Goal: Go to known website: Access a specific website the user already knows

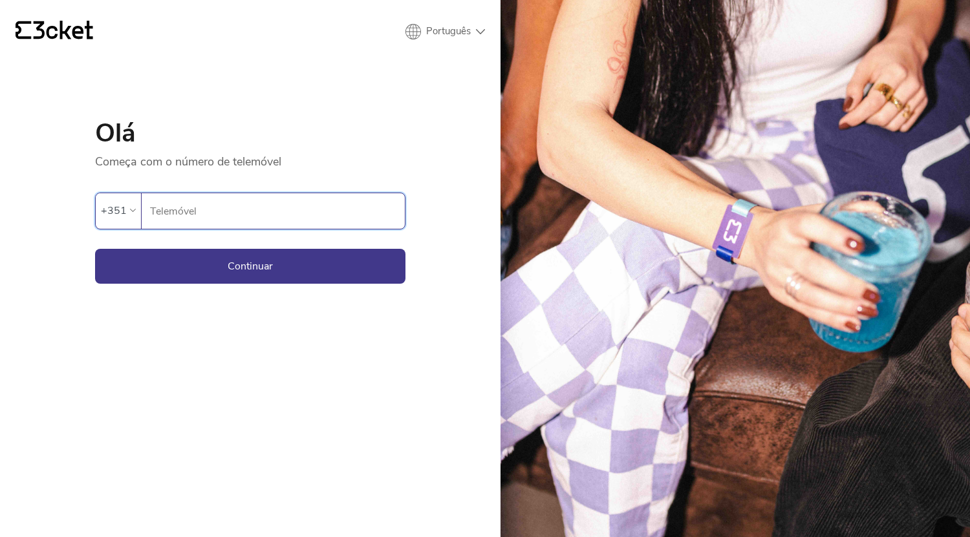
click at [220, 217] on input "Telemóvel" at bounding box center [276, 211] width 255 height 36
type input "913718255"
click at [239, 271] on button "Continuar" at bounding box center [250, 266] width 310 height 35
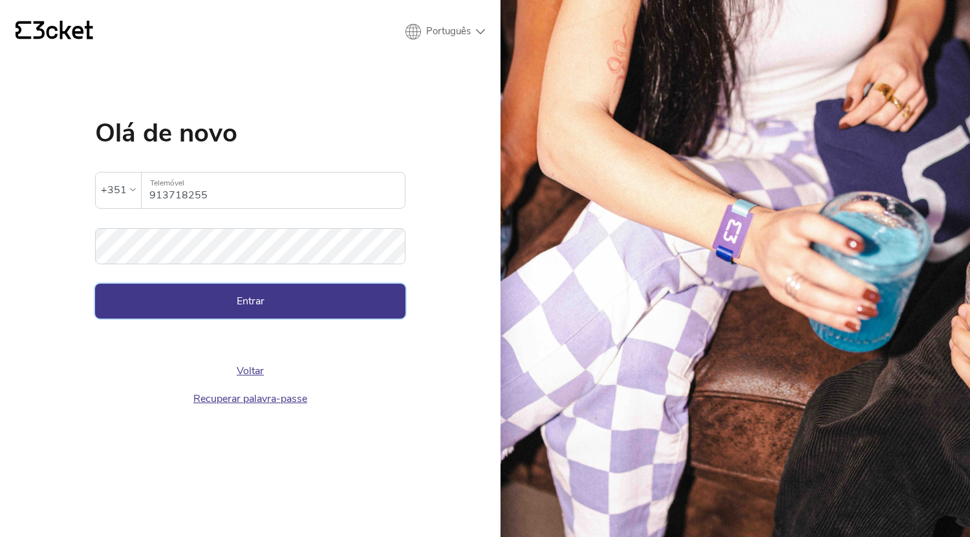
click at [240, 292] on button "Entrar" at bounding box center [250, 301] width 310 height 35
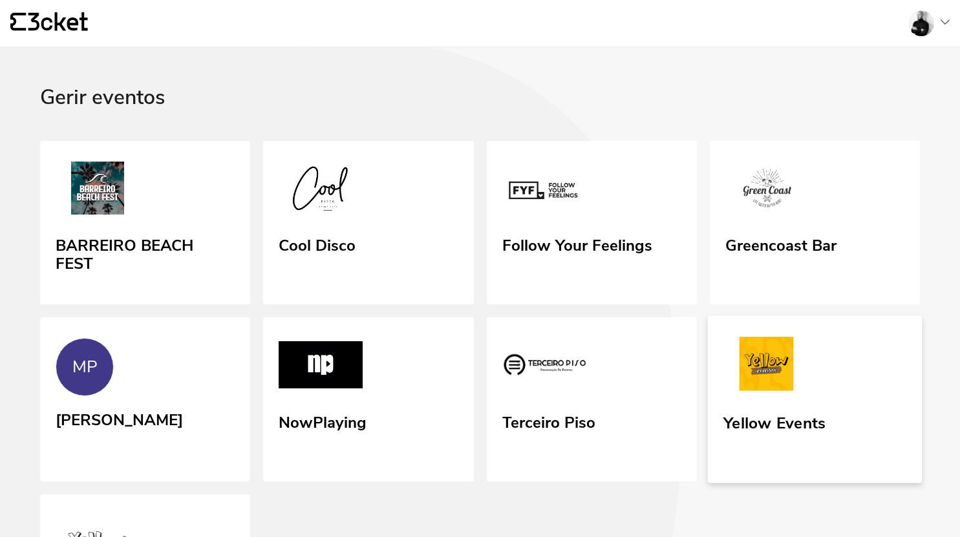
click at [875, 401] on link "Yellow Events" at bounding box center [814, 399] width 215 height 167
